Goal: Task Accomplishment & Management: Use online tool/utility

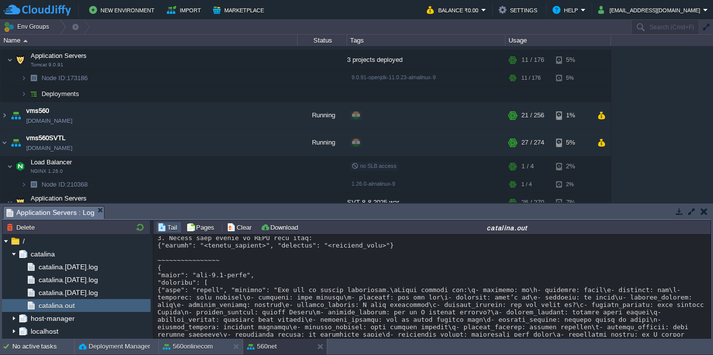
scroll to position [5479, 0]
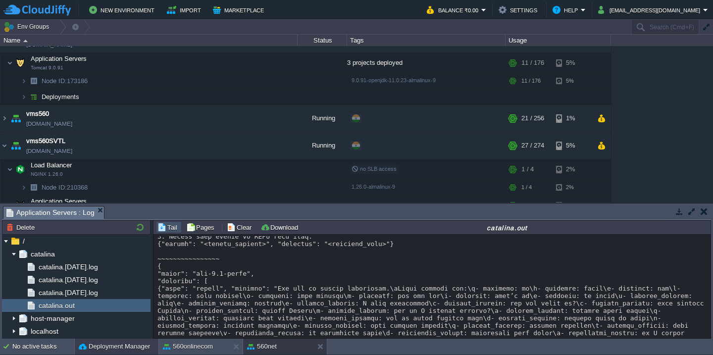
click at [96, 350] on button "Deployment Manager" at bounding box center [114, 347] width 71 height 10
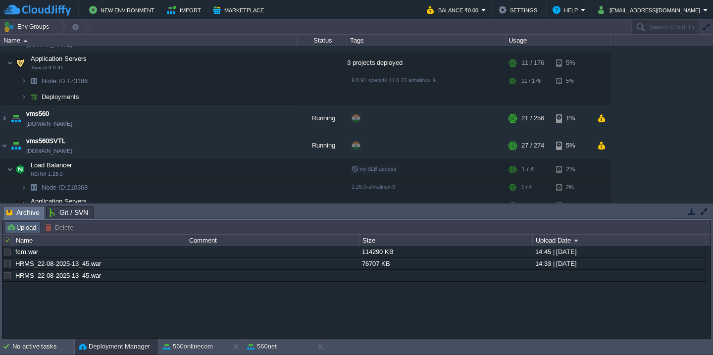
click at [15, 229] on button "Upload" at bounding box center [22, 227] width 33 height 9
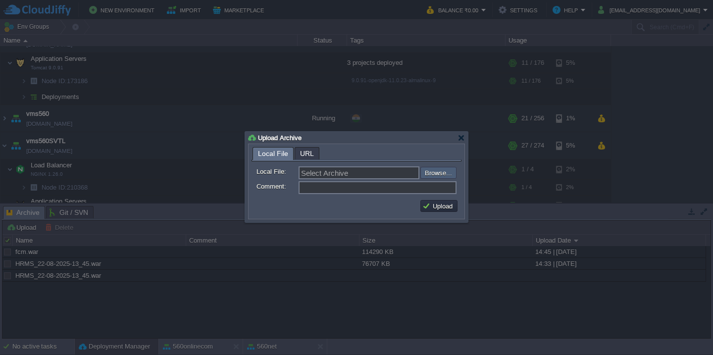
click at [444, 167] on input "file" at bounding box center [393, 173] width 125 height 12
type input "C:\fakepath\VMS-22-08-25_Src.war"
type input "VMS-22-08-25_Src.war"
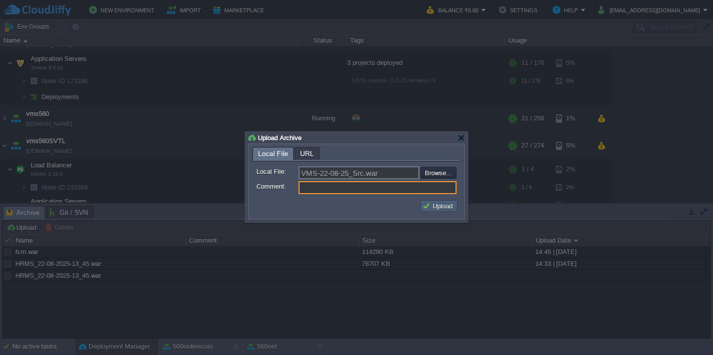
click at [443, 207] on button "Upload" at bounding box center [438, 206] width 33 height 9
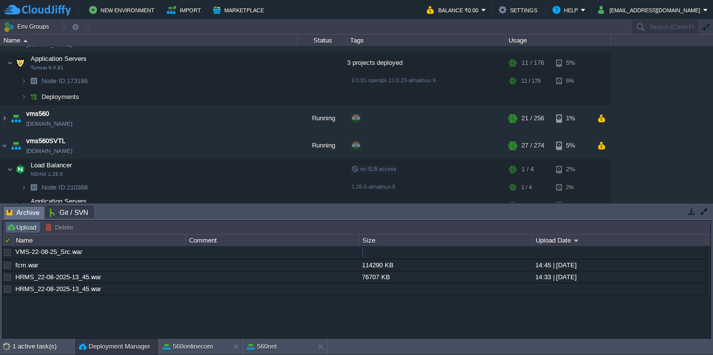
click at [13, 230] on button "Upload" at bounding box center [22, 227] width 33 height 9
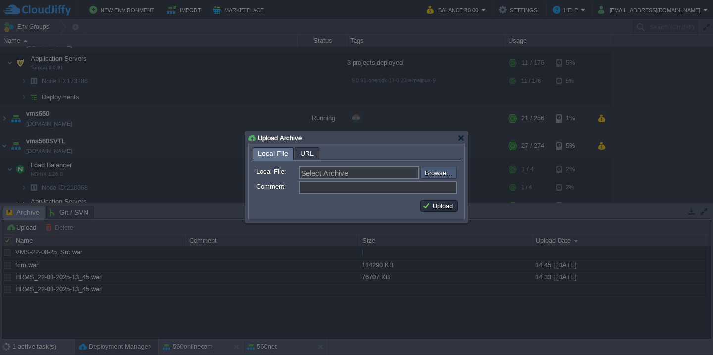
click at [435, 168] on input "file" at bounding box center [393, 173] width 125 height 12
type input "C:\fakepath\accounts_spring-79_22-08_2025_06-55-web.war"
type input "accounts_spring-79_22-08_2025_06-55-web.war"
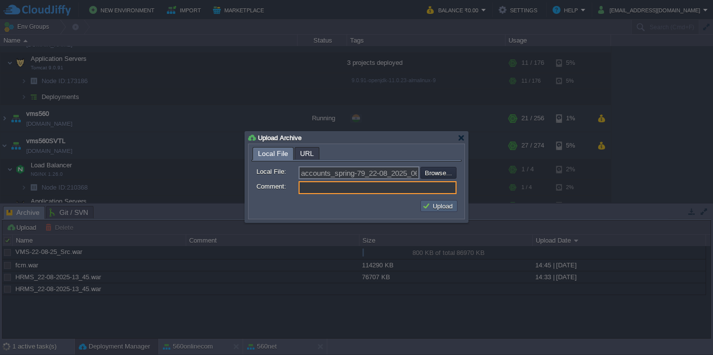
click at [441, 205] on button "Upload" at bounding box center [438, 206] width 33 height 9
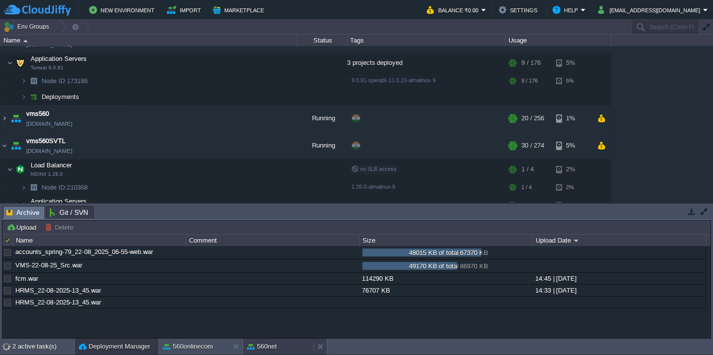
click at [278, 351] on div "560net" at bounding box center [278, 347] width 70 height 16
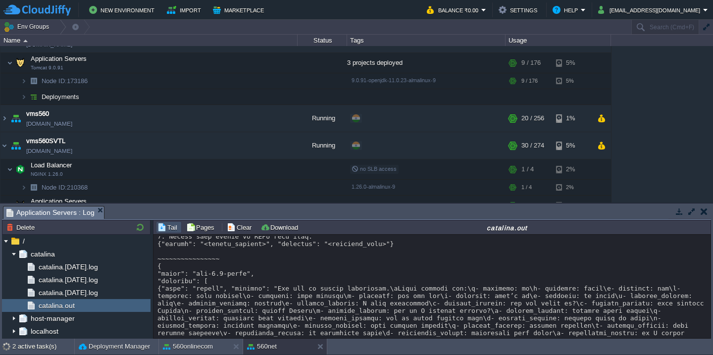
click at [307, 297] on div at bounding box center [432, 284] width 549 height 11055
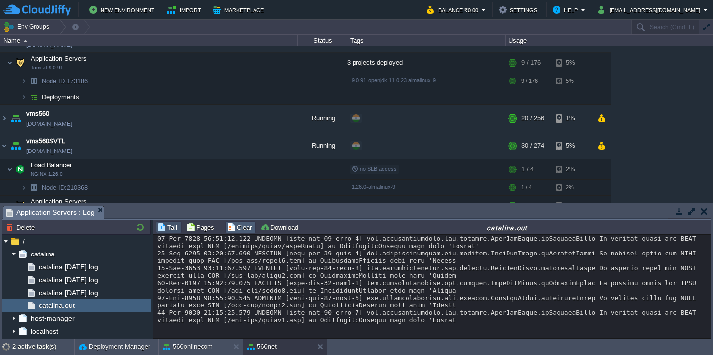
click at [233, 228] on button "Clear" at bounding box center [241, 227] width 28 height 9
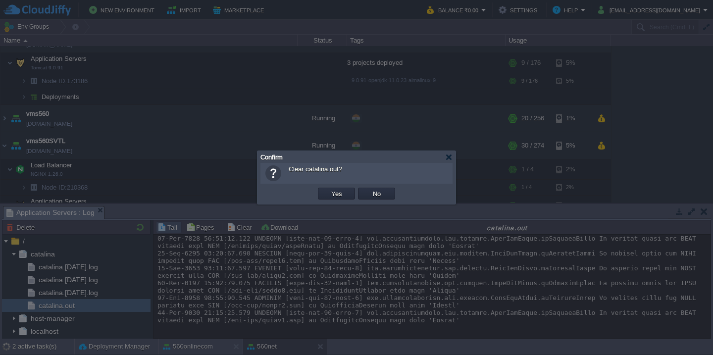
click at [328, 189] on button "Yes" at bounding box center [336, 193] width 17 height 9
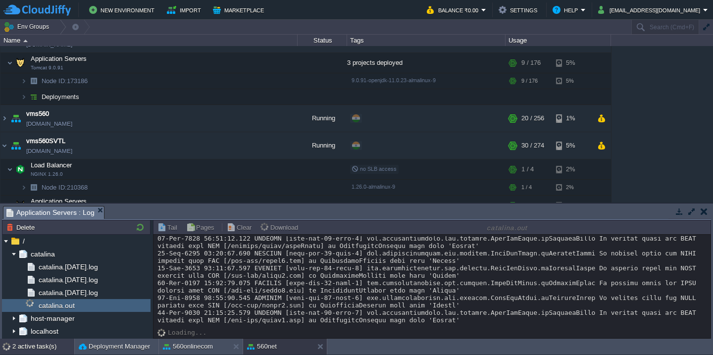
click at [17, 348] on div "2 active task(s)" at bounding box center [43, 347] width 62 height 16
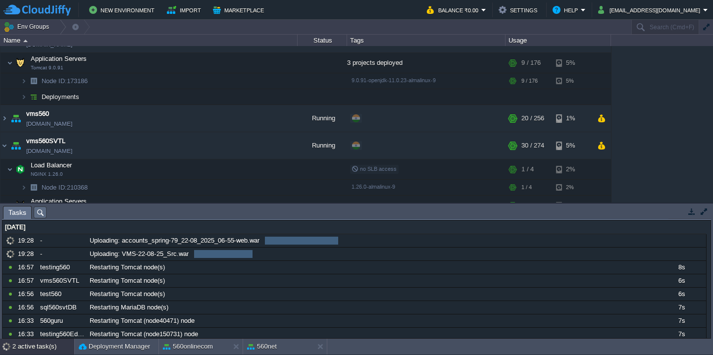
scroll to position [0, 0]
